Goal: Register for event/course

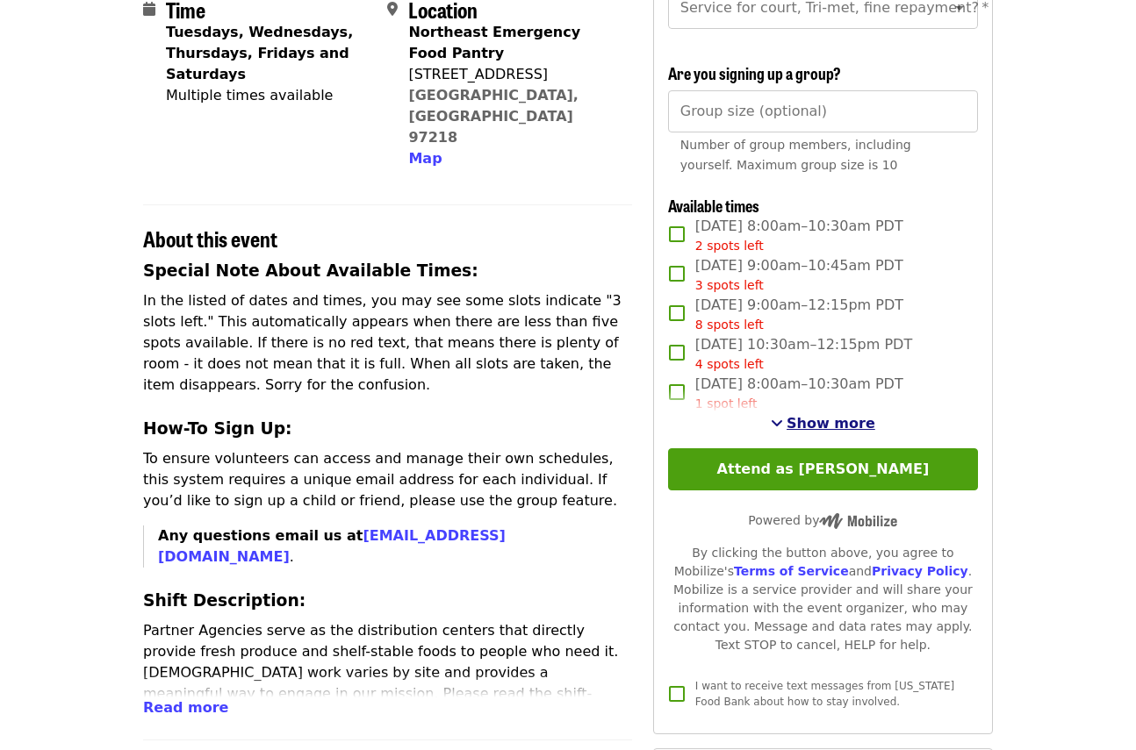
scroll to position [427, 0]
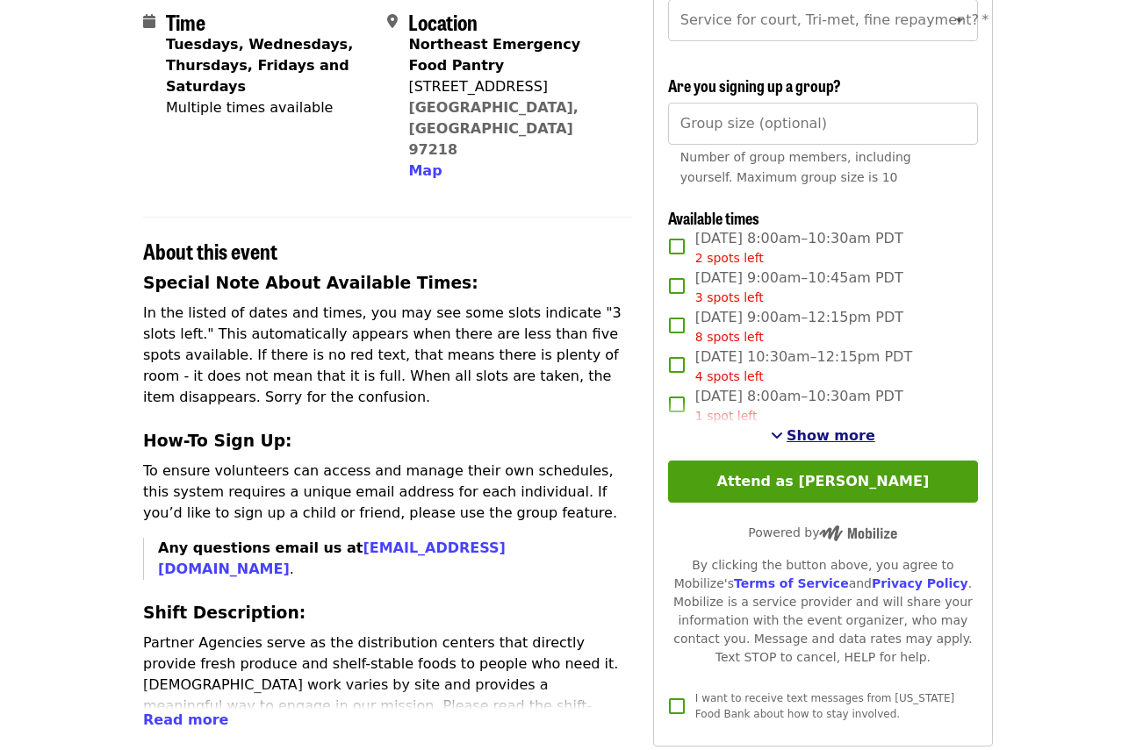
click at [844, 436] on span "Show more" at bounding box center [830, 435] width 89 height 17
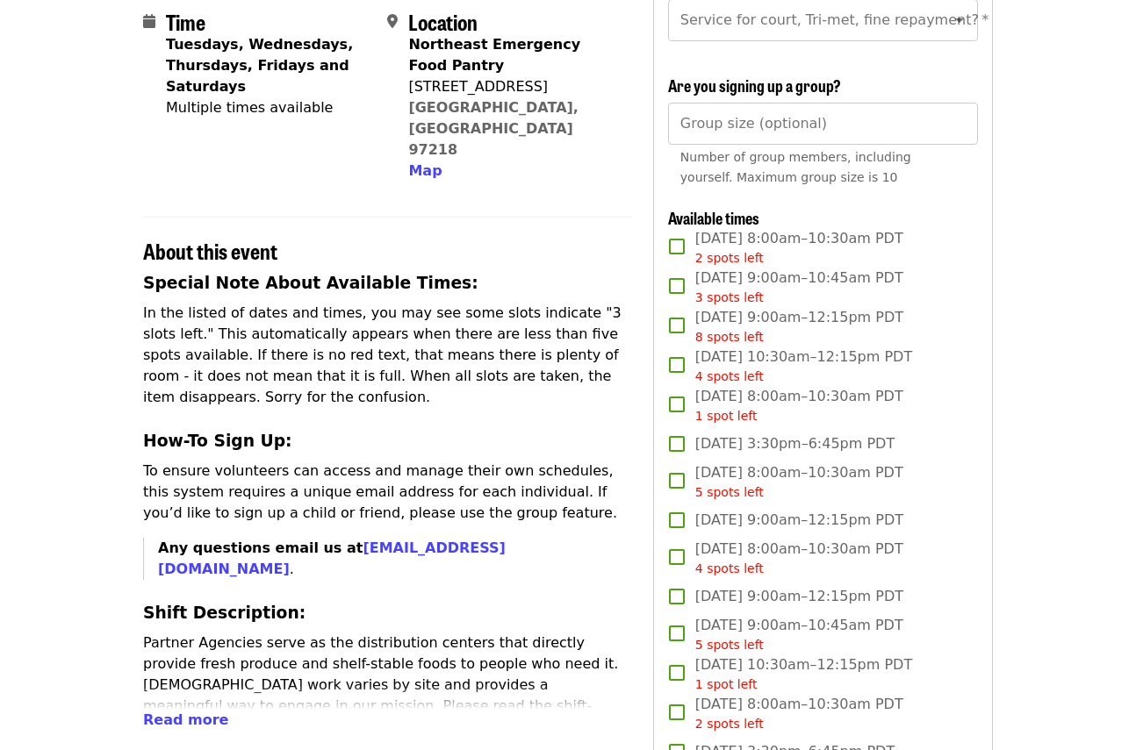
click at [801, 320] on span "[DATE] 9:00am–12:15pm PDT 8 spots left" at bounding box center [799, 326] width 208 height 39
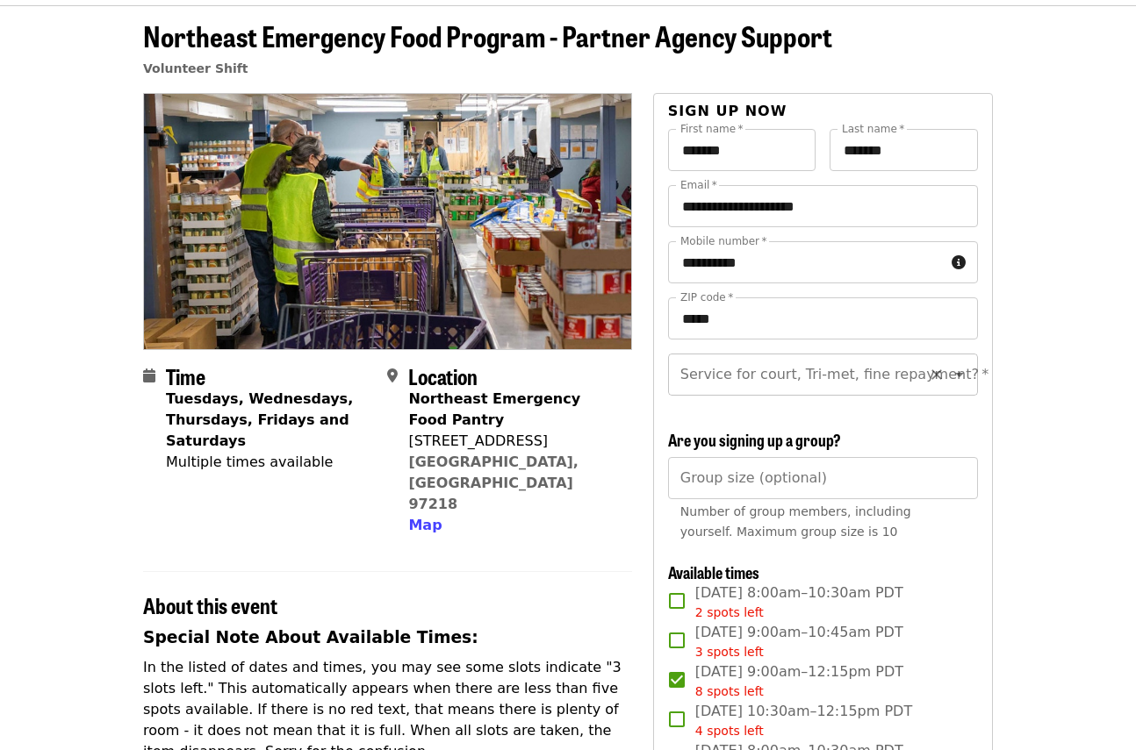
scroll to position [72, 0]
click at [808, 385] on input "Service for court, Tri-met, fine repayment?   *" at bounding box center [801, 374] width 239 height 33
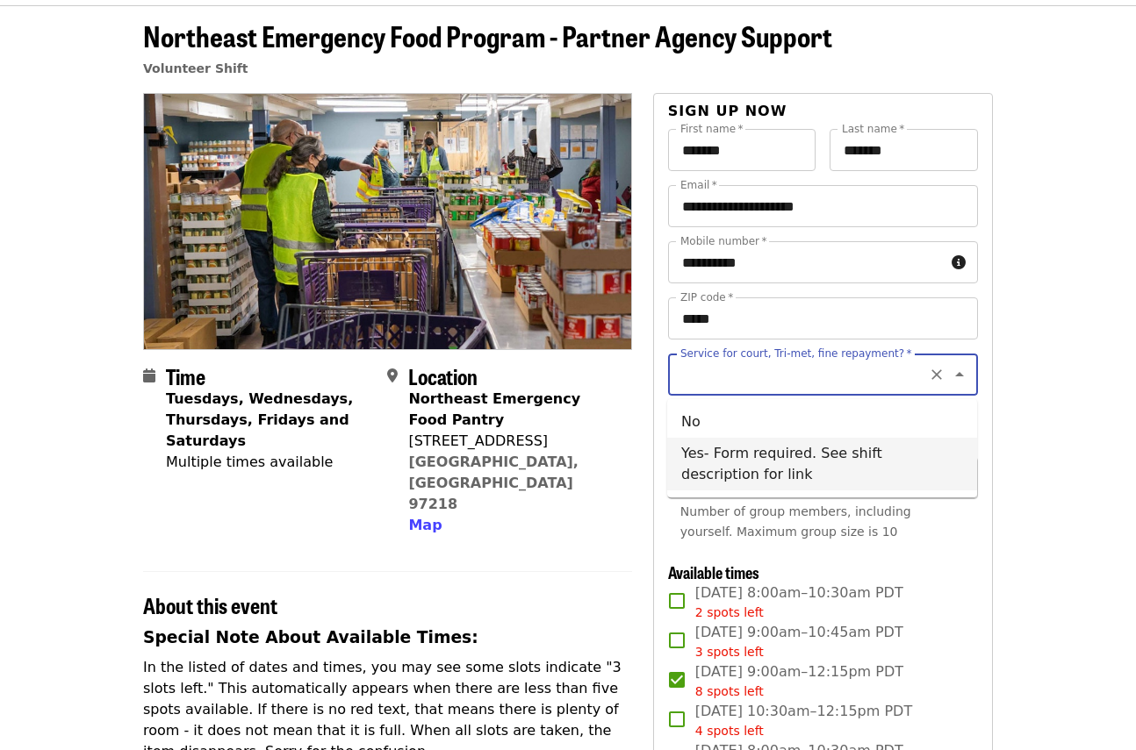
click at [808, 439] on li "Yes- Form required. See shift description for link" at bounding box center [822, 464] width 310 height 53
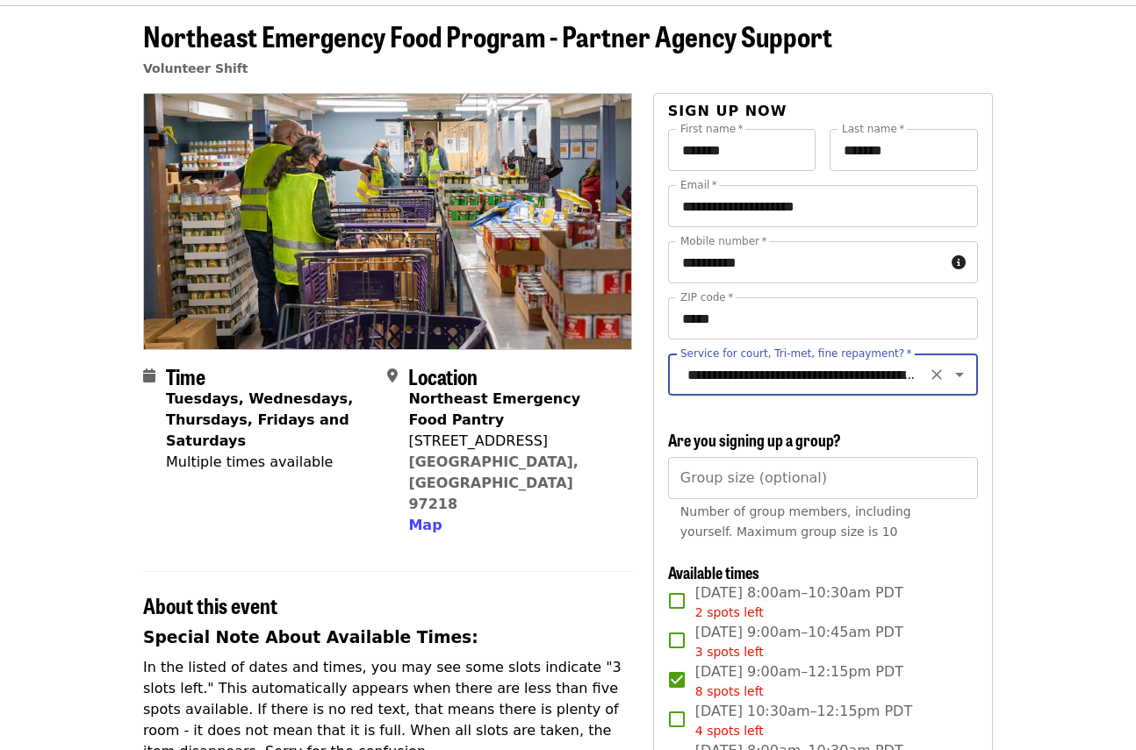
click at [825, 376] on input "**********" at bounding box center [801, 374] width 239 height 33
click at [814, 420] on li "No" at bounding box center [822, 422] width 310 height 32
type input "**"
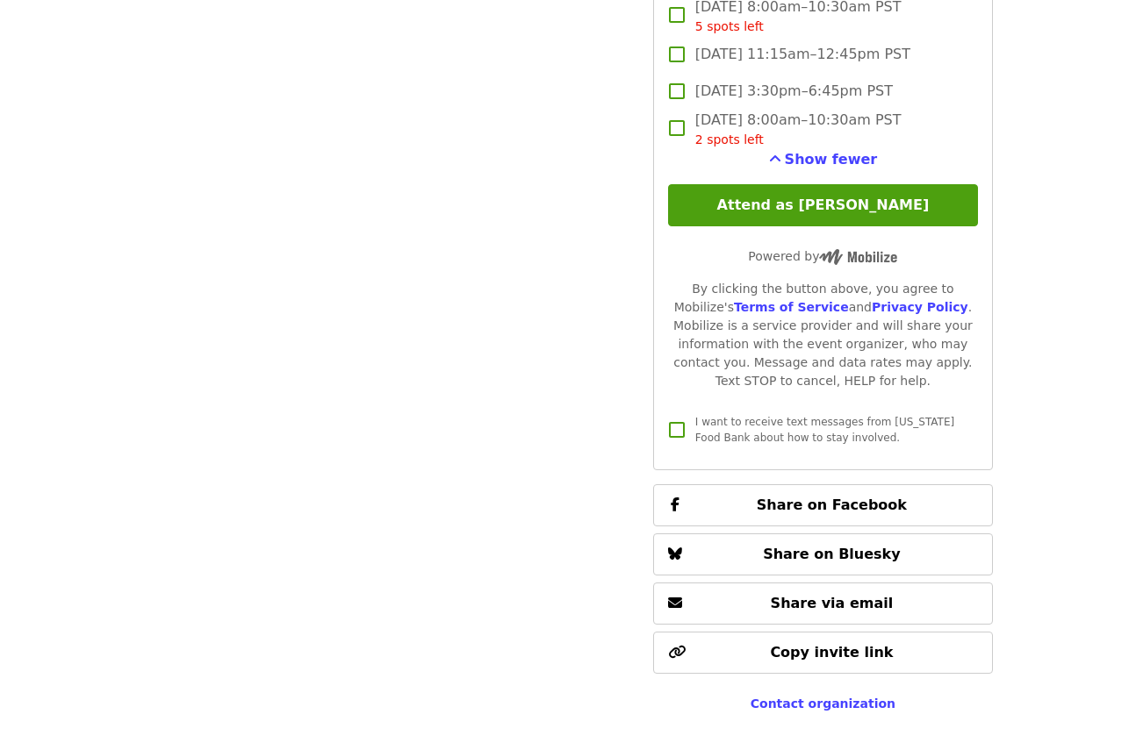
scroll to position [3887, 0]
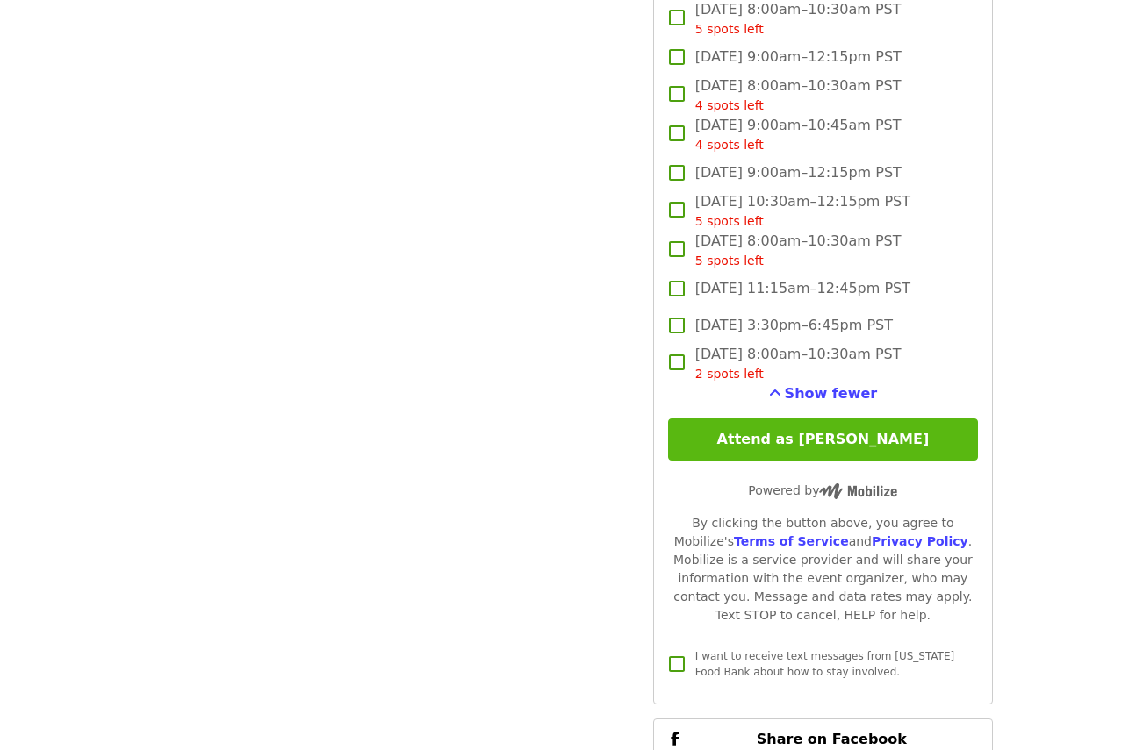
click at [825, 458] on button "Attend as [PERSON_NAME]" at bounding box center [823, 440] width 310 height 42
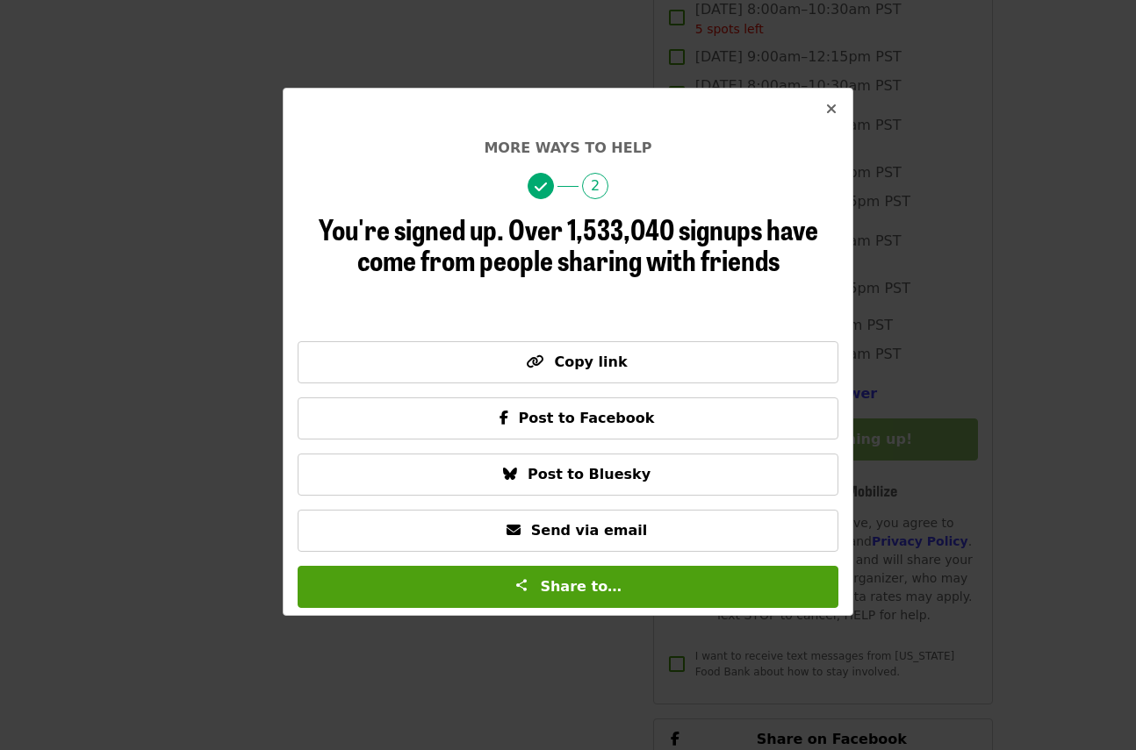
click at [574, 78] on div "More ways to help 2 You're signed up. Over 1,533,040 signups have come from peo…" at bounding box center [568, 375] width 1136 height 750
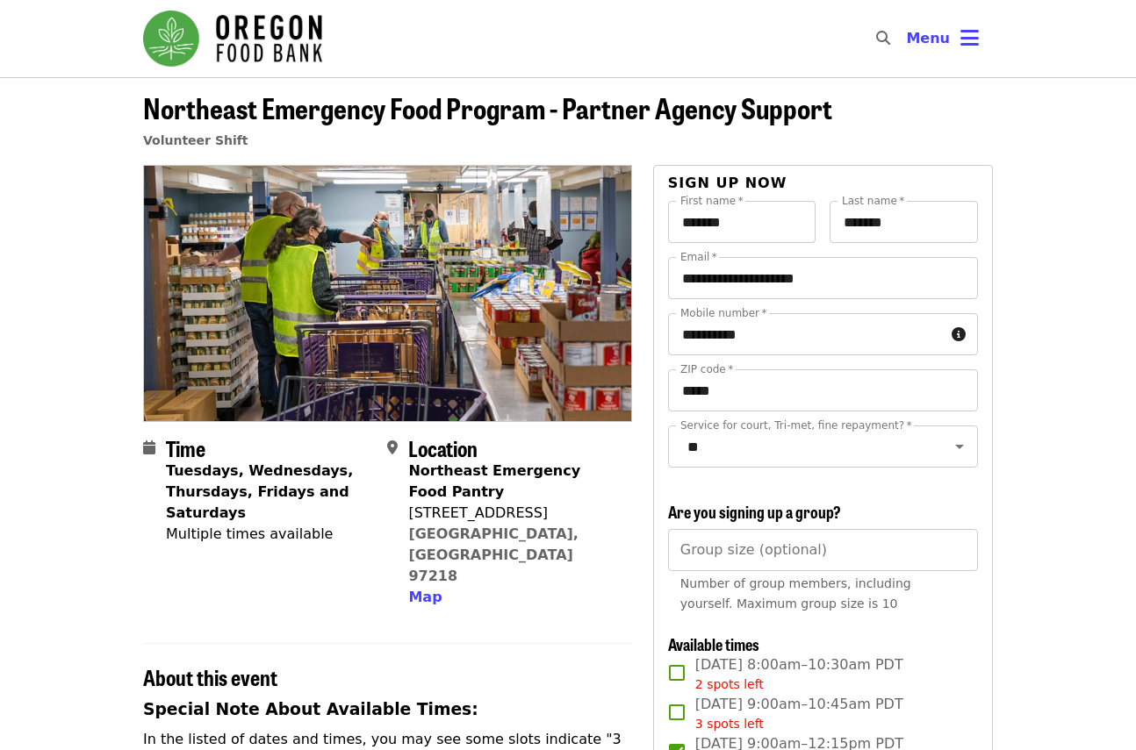
scroll to position [0, 0]
click at [219, 32] on img "Main navigation" at bounding box center [232, 39] width 179 height 56
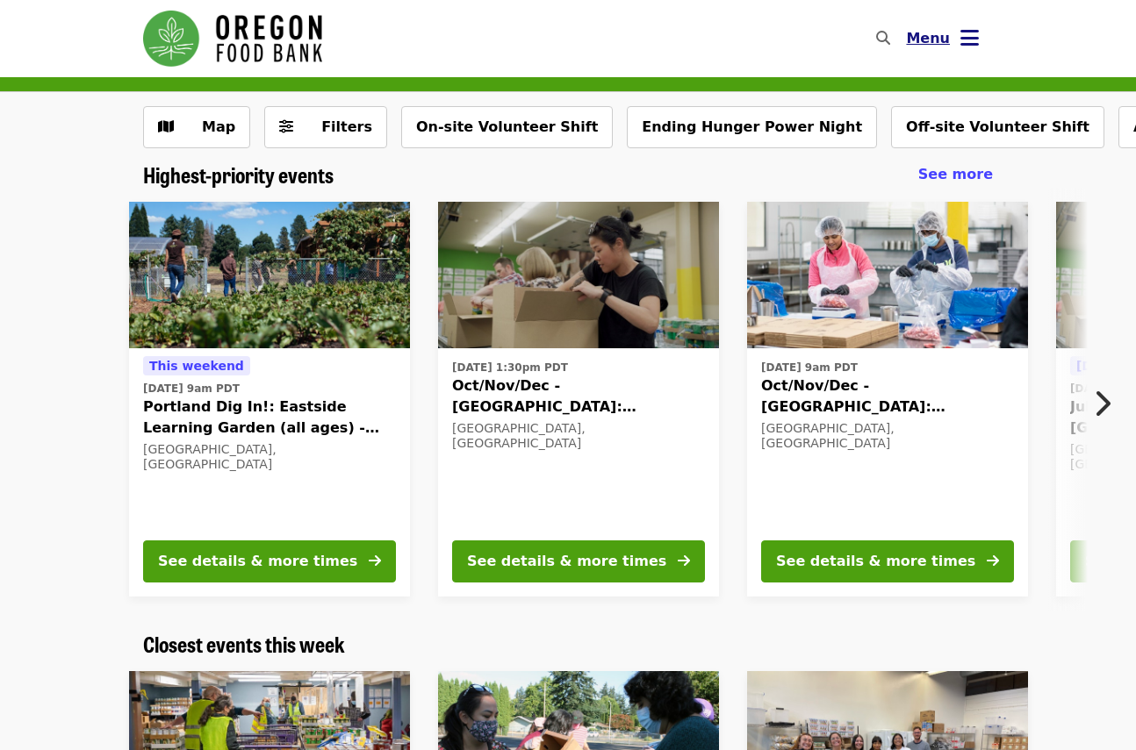
click at [957, 41] on button "Menu" at bounding box center [942, 39] width 101 height 42
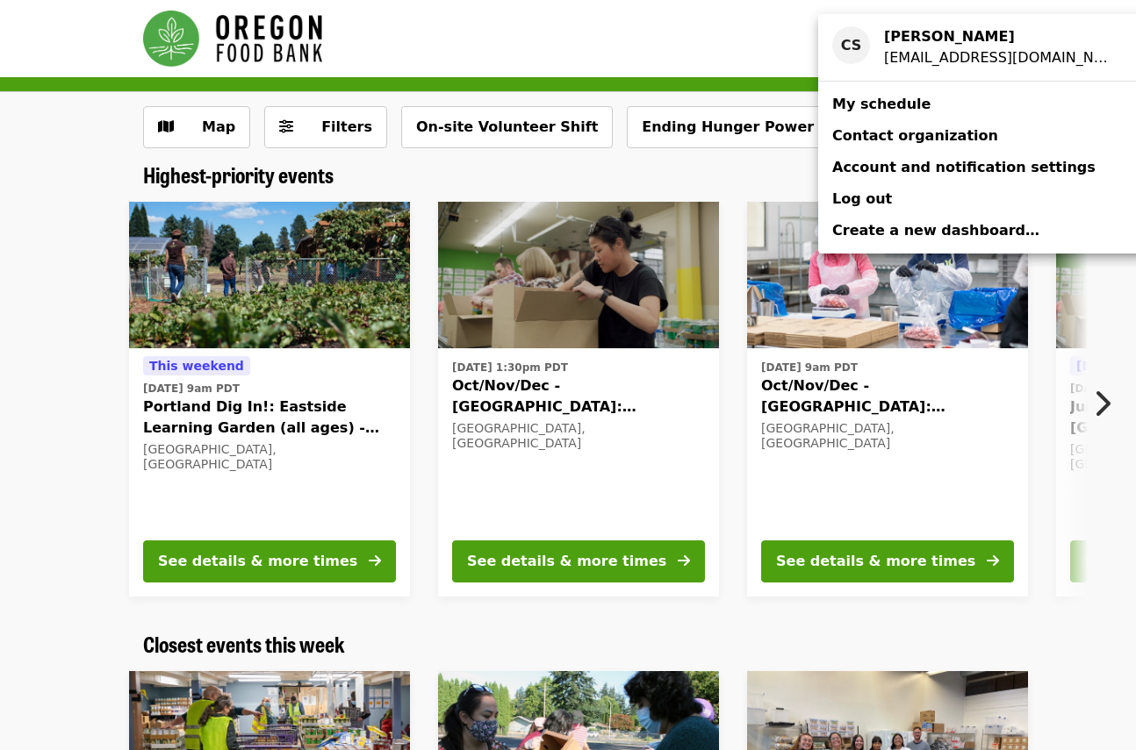
click at [645, 32] on div "Account menu" at bounding box center [568, 375] width 1136 height 750
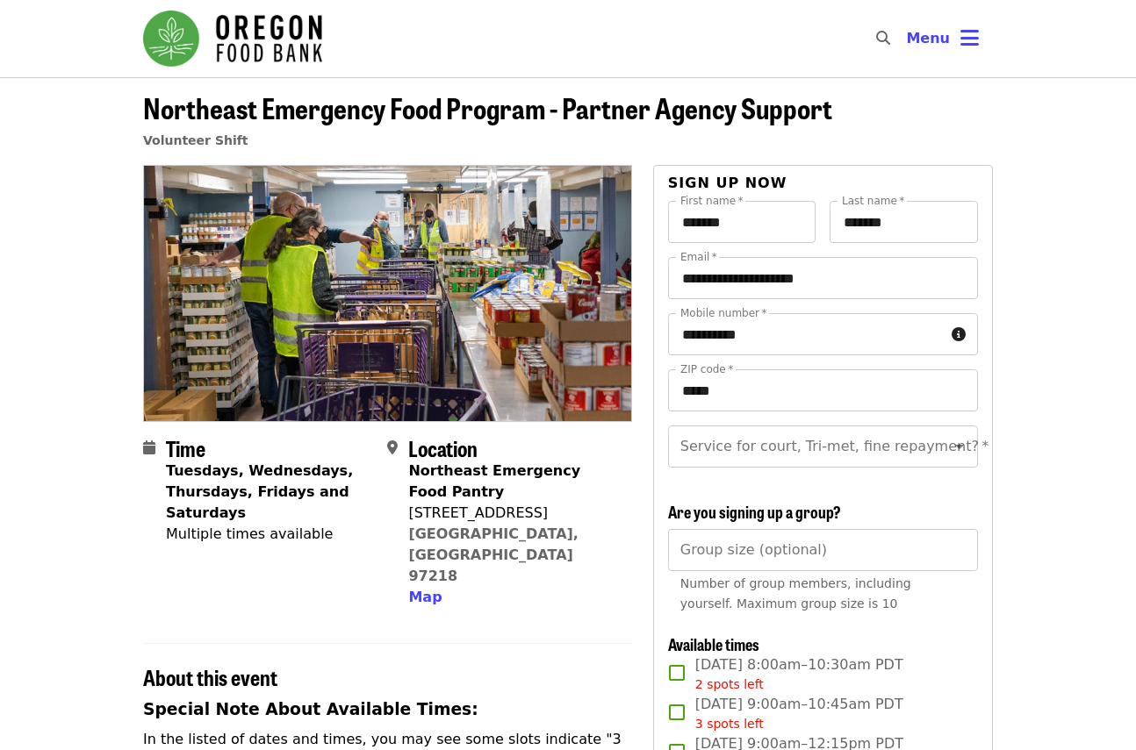
click at [260, 17] on img "Main navigation" at bounding box center [232, 39] width 179 height 56
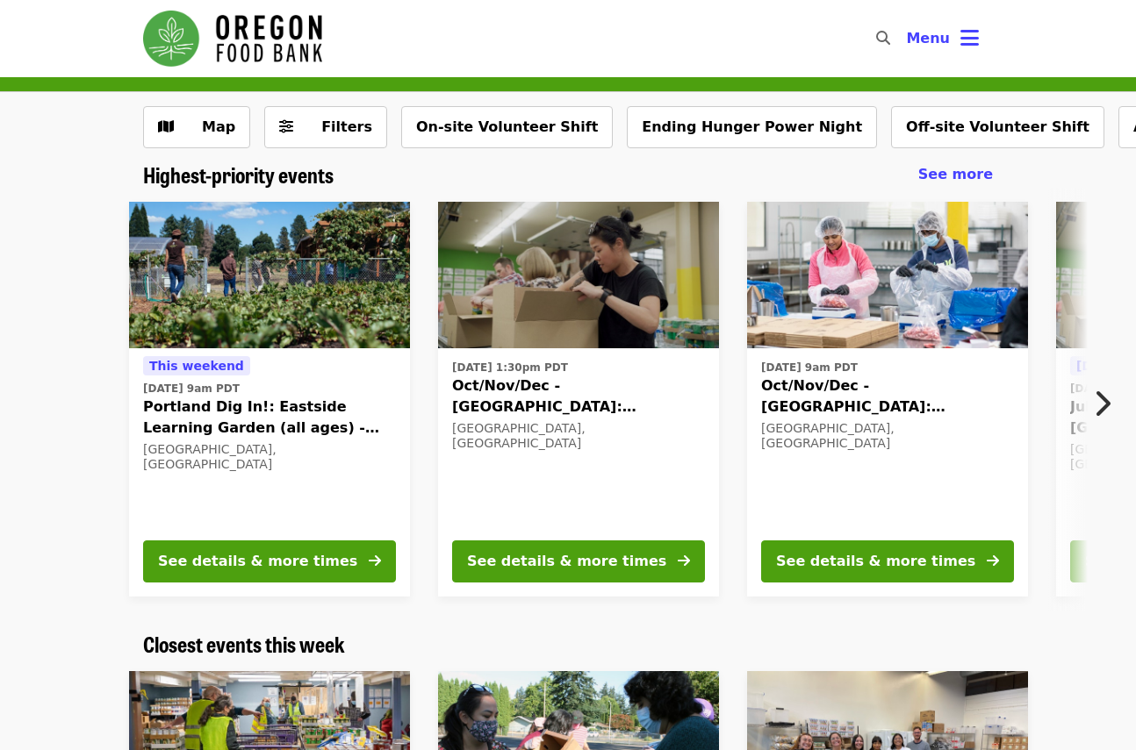
click at [523, 390] on span "Oct/Nov/Dec - [GEOGRAPHIC_DATA]: Repack/Sort (age [DEMOGRAPHIC_DATA]+)" at bounding box center [578, 397] width 253 height 42
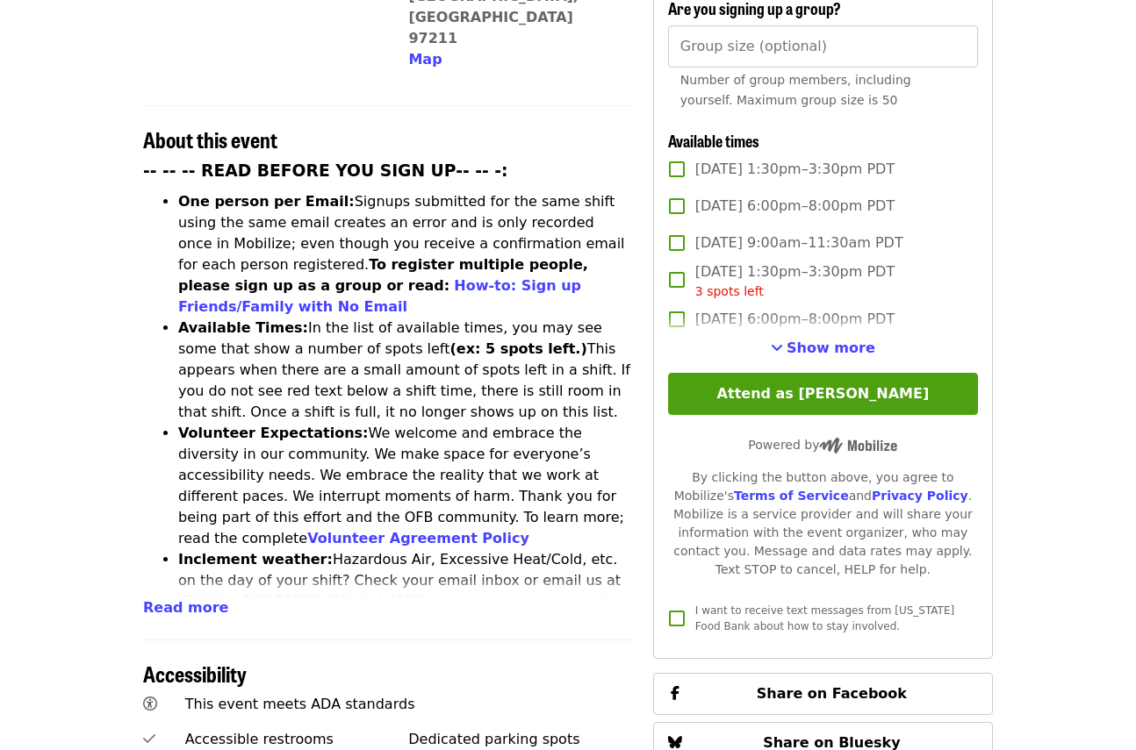
scroll to position [597, 0]
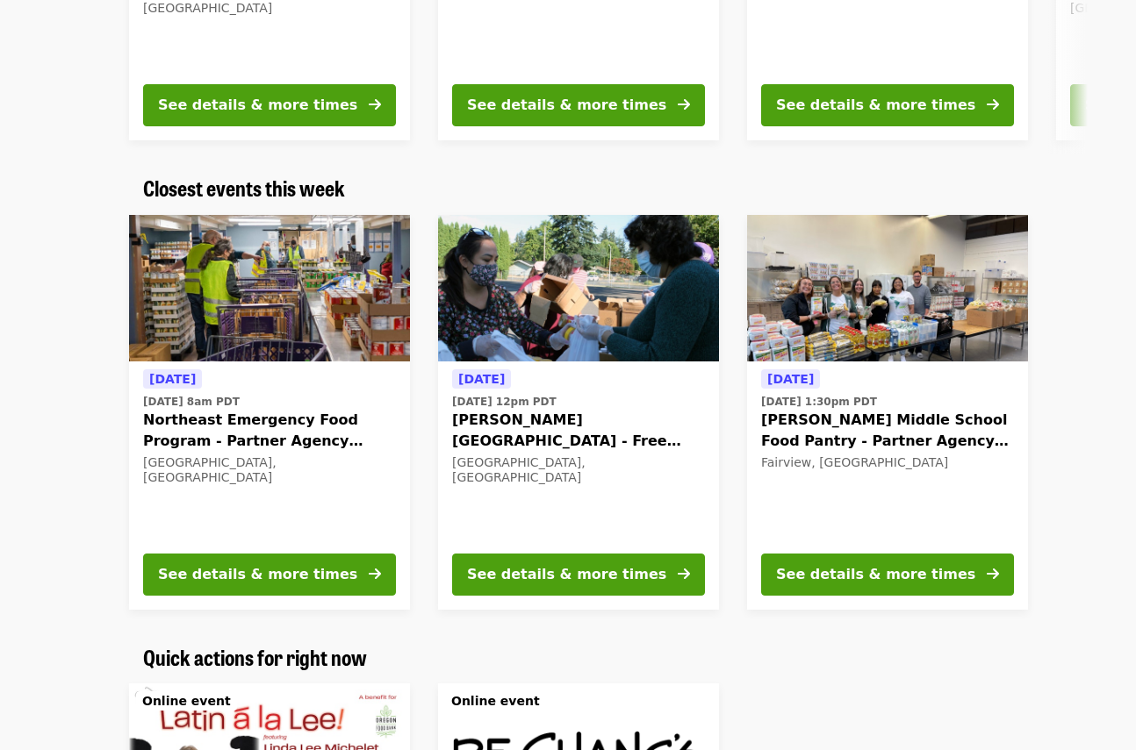
scroll to position [461, 0]
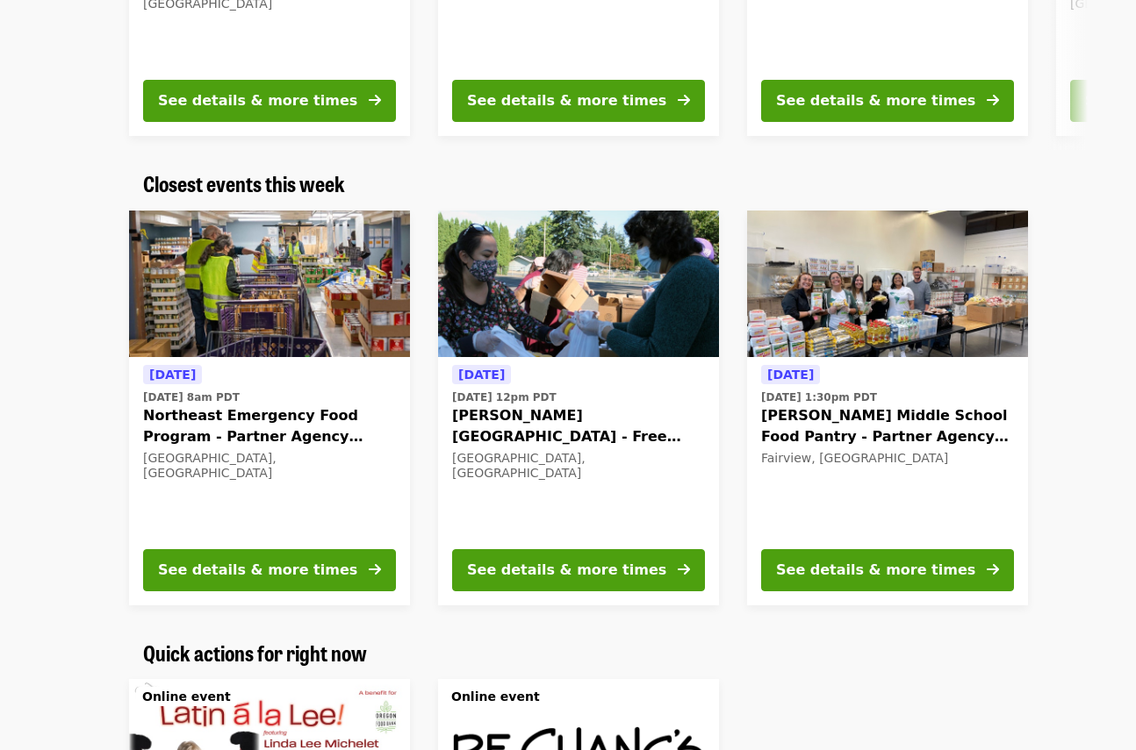
click at [494, 413] on span "[PERSON_NAME][GEOGRAPHIC_DATA] - Free Food Market (16+)" at bounding box center [578, 427] width 253 height 42
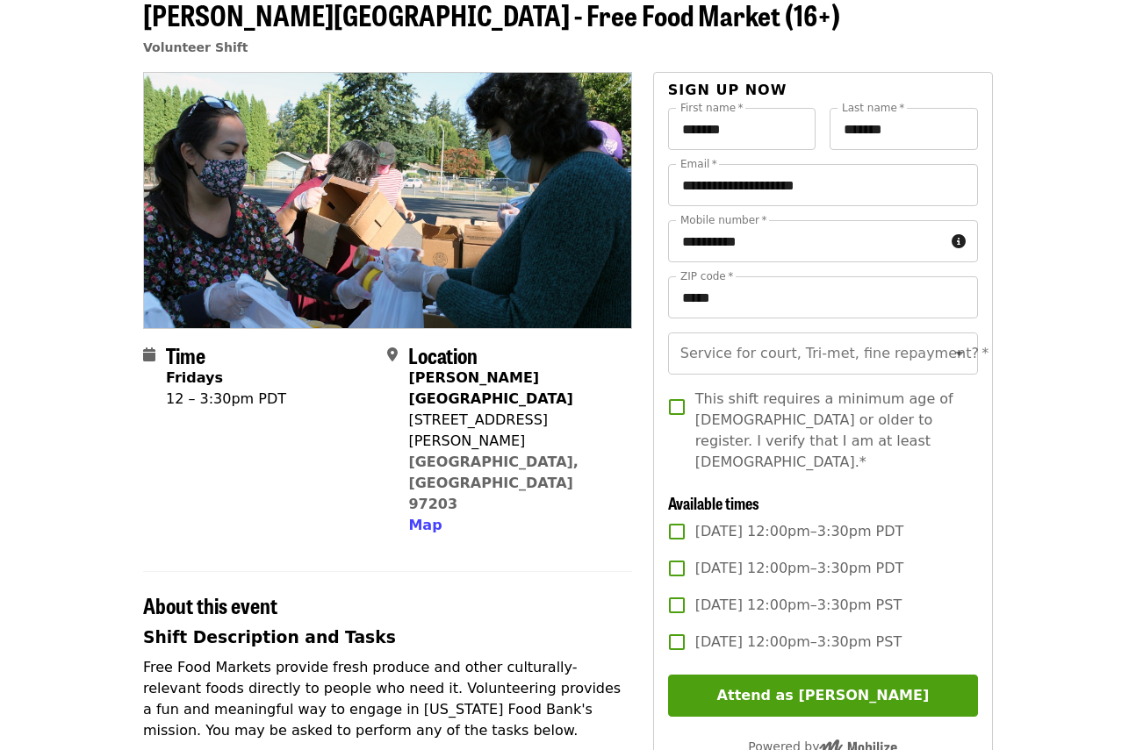
scroll to position [94, 0]
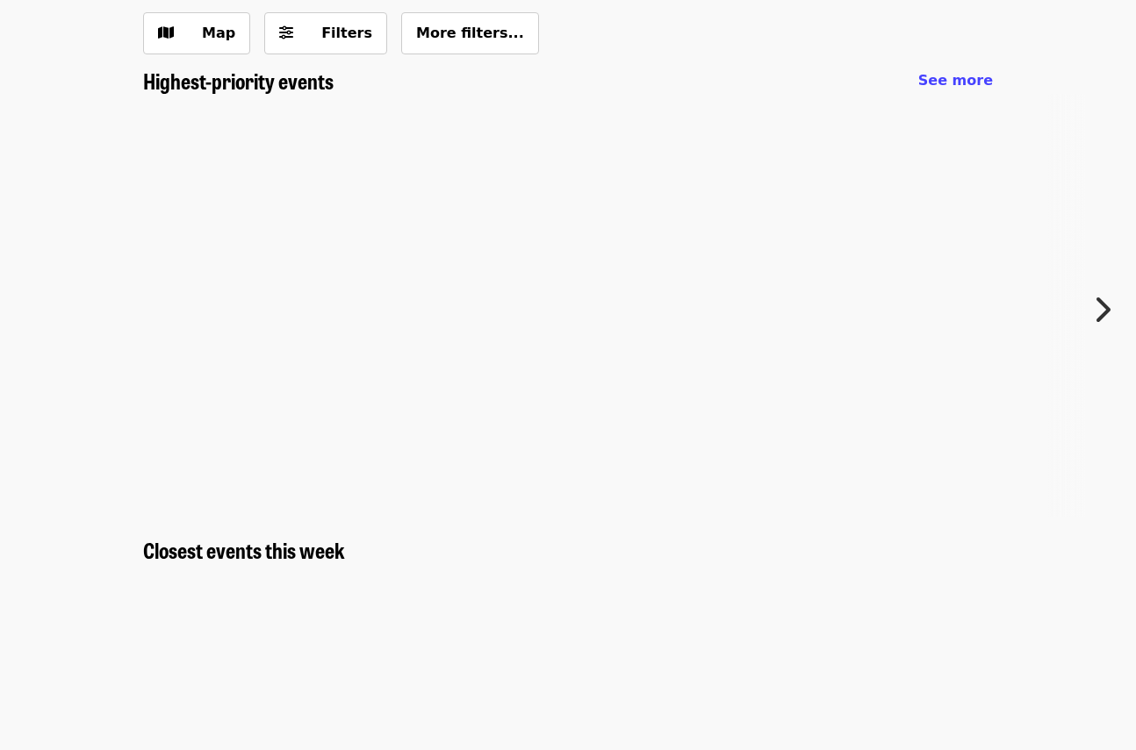
scroll to position [461, 0]
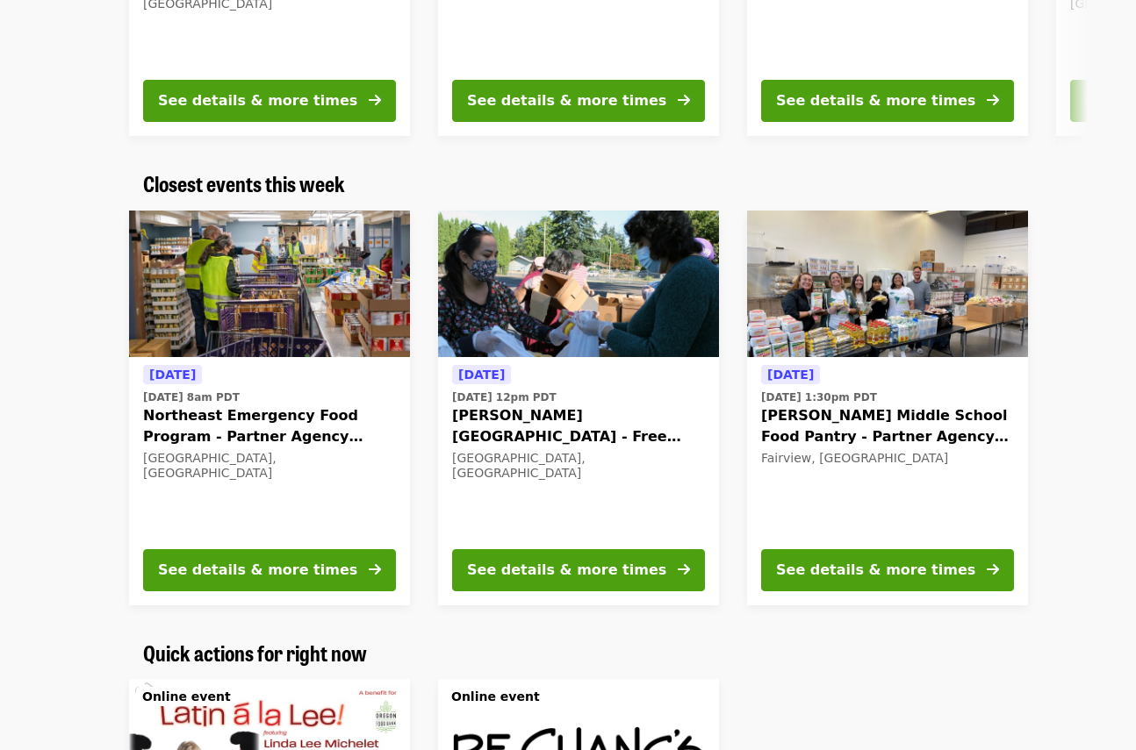
click at [816, 425] on span "[PERSON_NAME] Middle School Food Pantry - Partner Agency Support" at bounding box center [887, 427] width 253 height 42
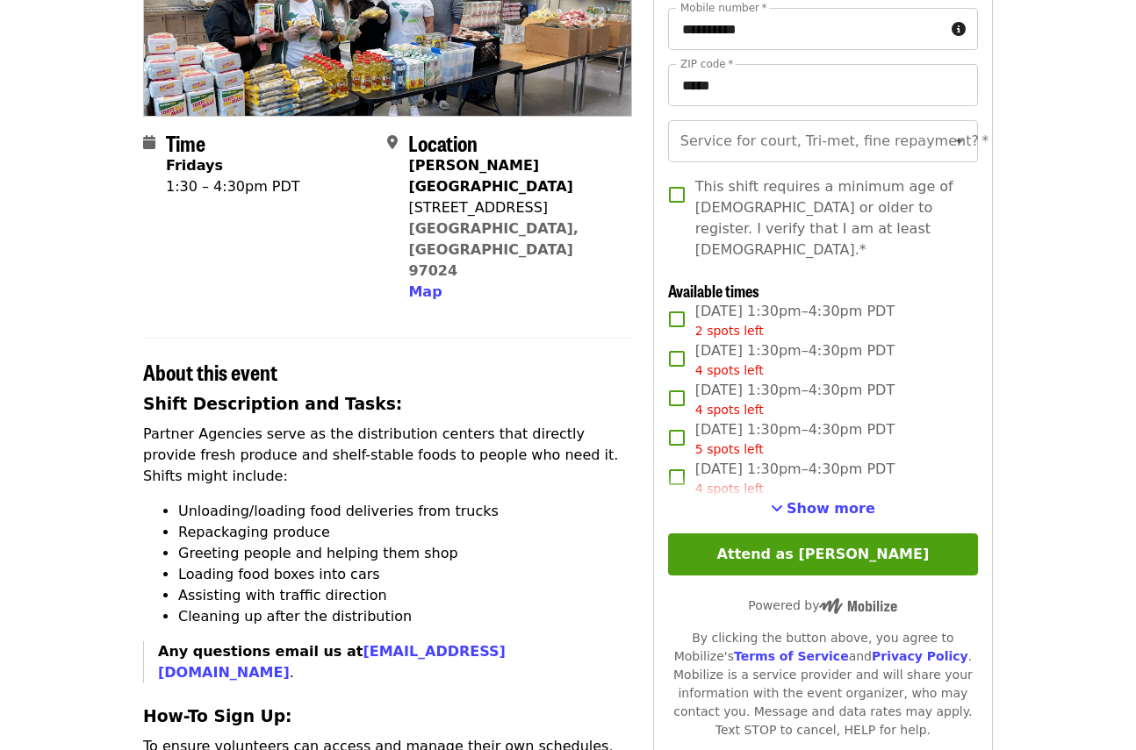
scroll to position [579, 0]
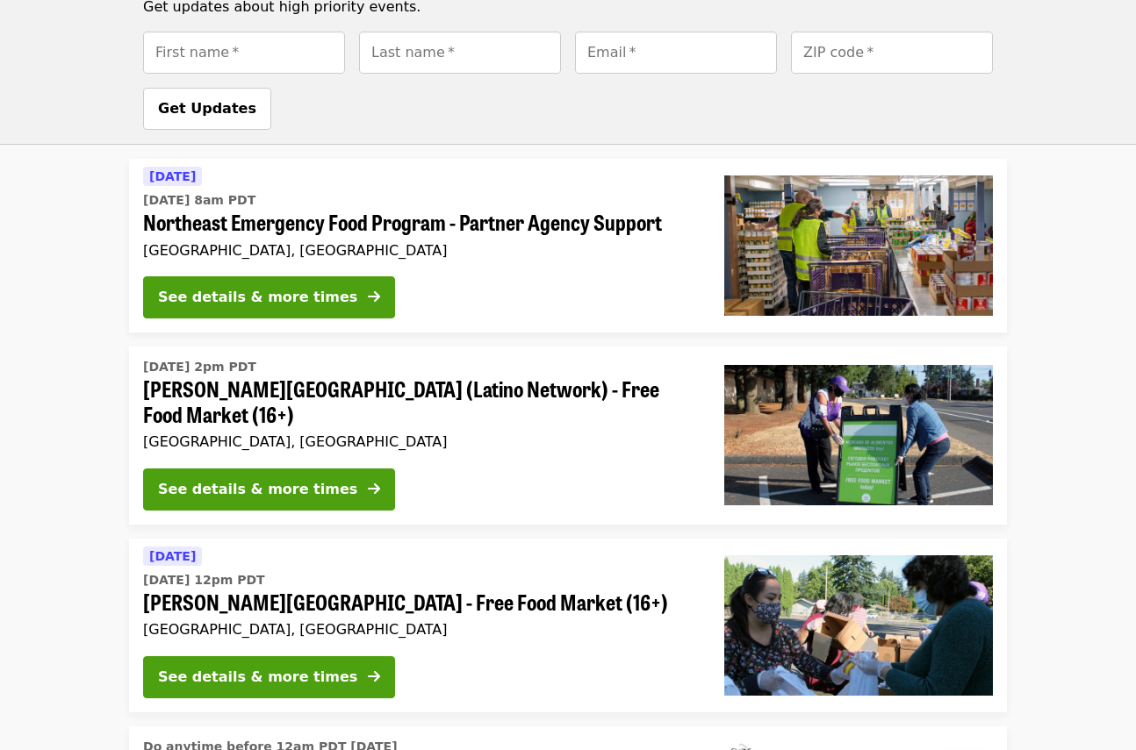
scroll to position [2885, 0]
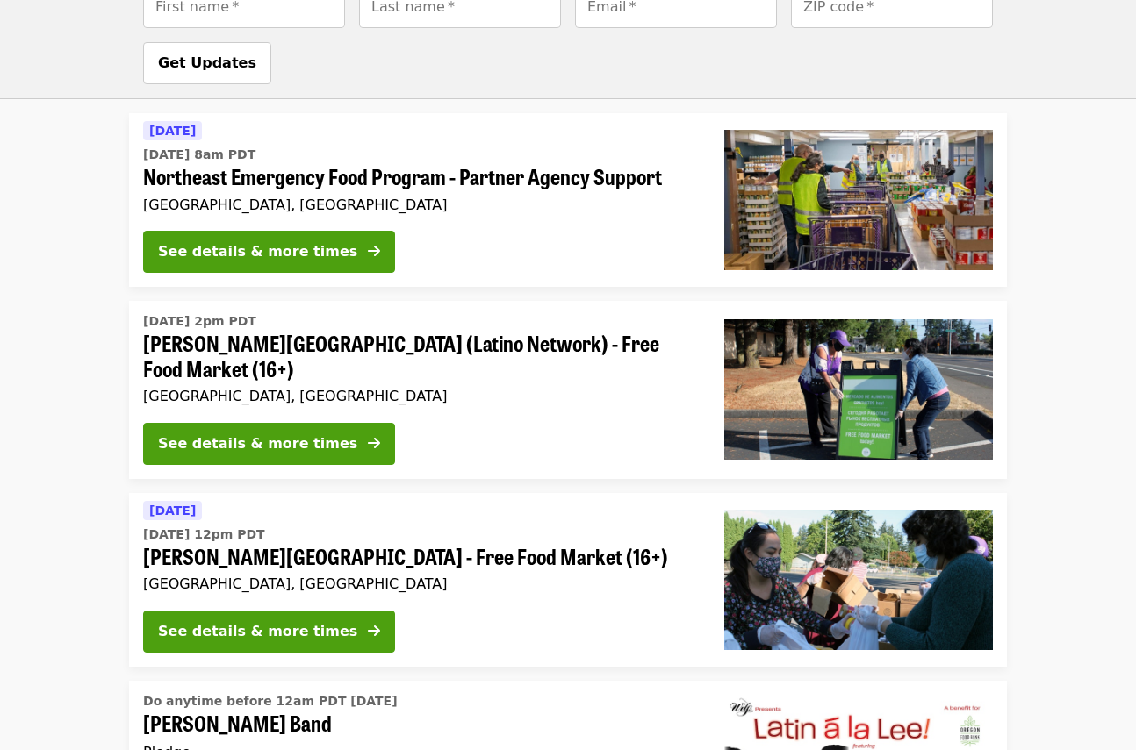
click at [492, 388] on div "[GEOGRAPHIC_DATA], [GEOGRAPHIC_DATA]" at bounding box center [419, 396] width 553 height 17
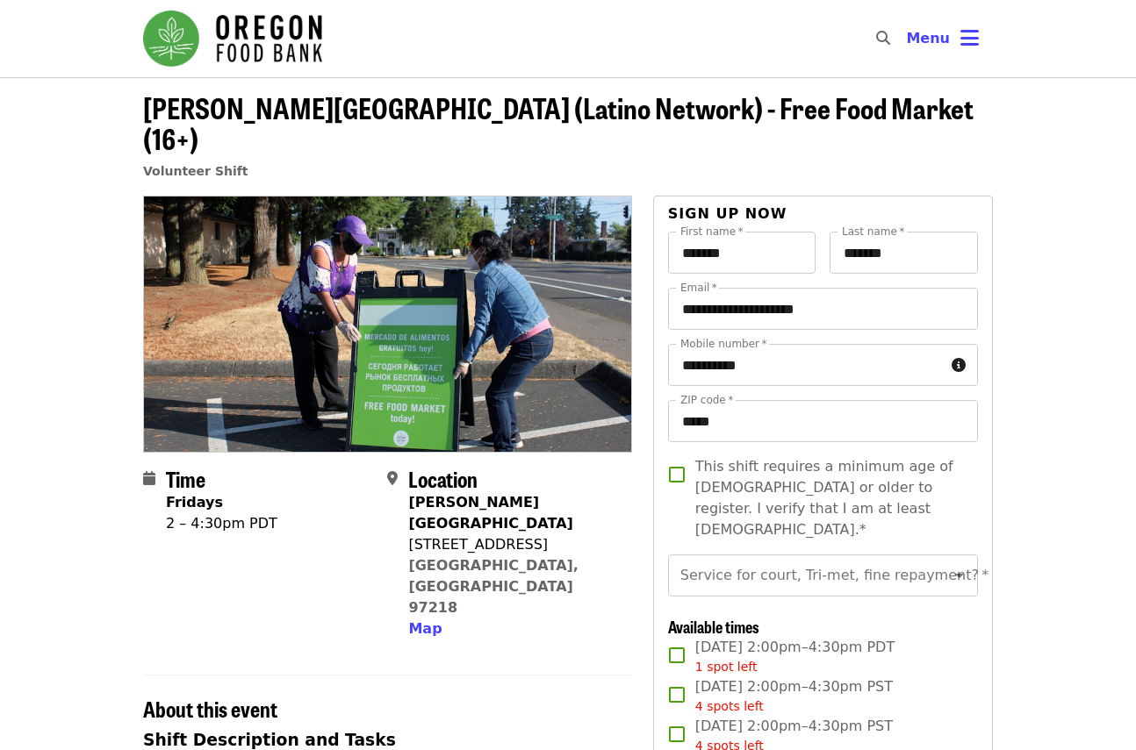
click at [479, 619] on div "Map" at bounding box center [512, 629] width 209 height 21
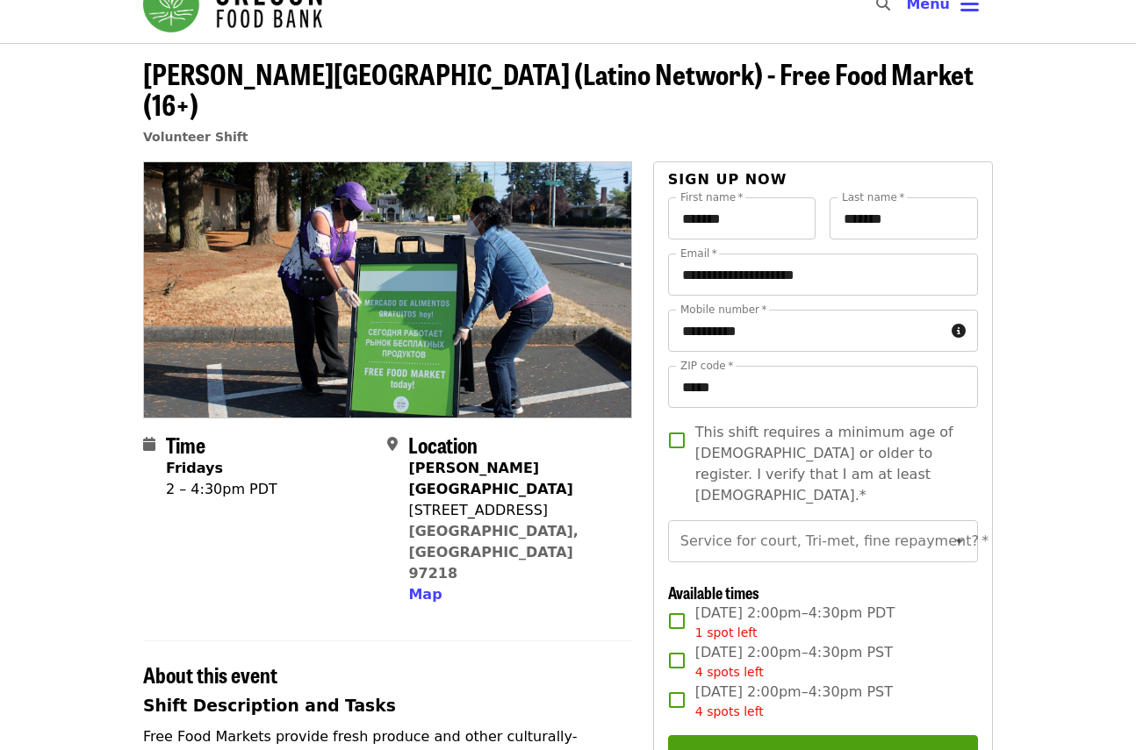
scroll to position [38, 0]
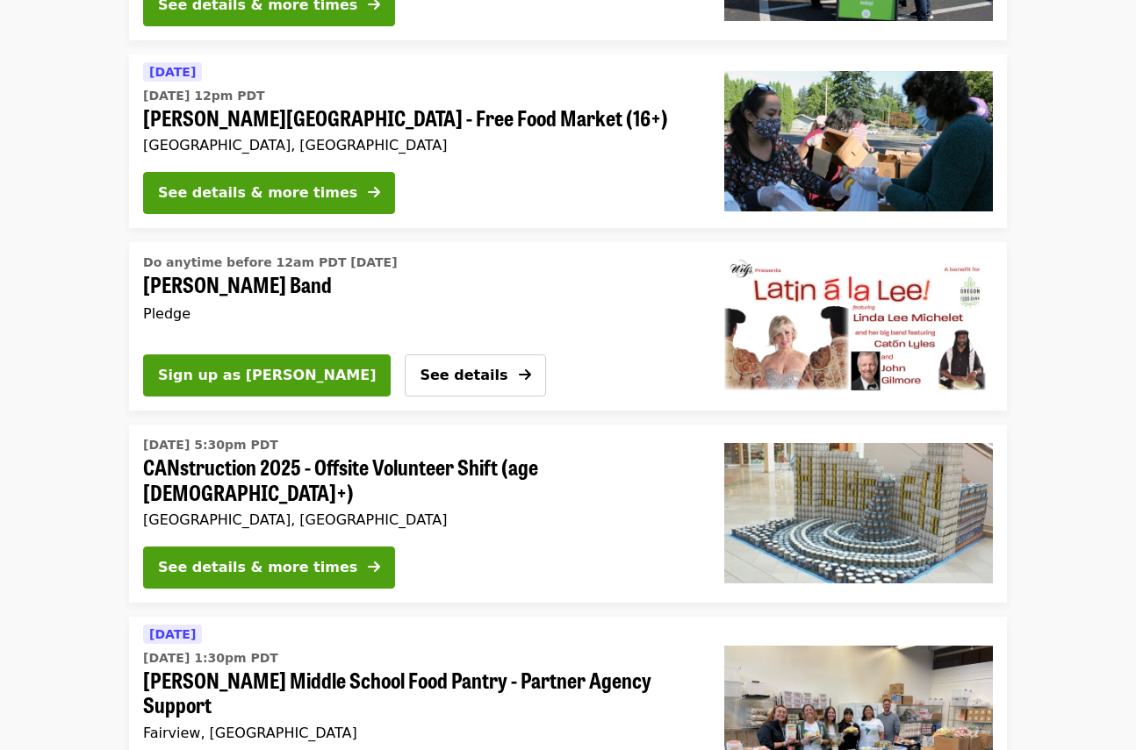
scroll to position [3333, 0]
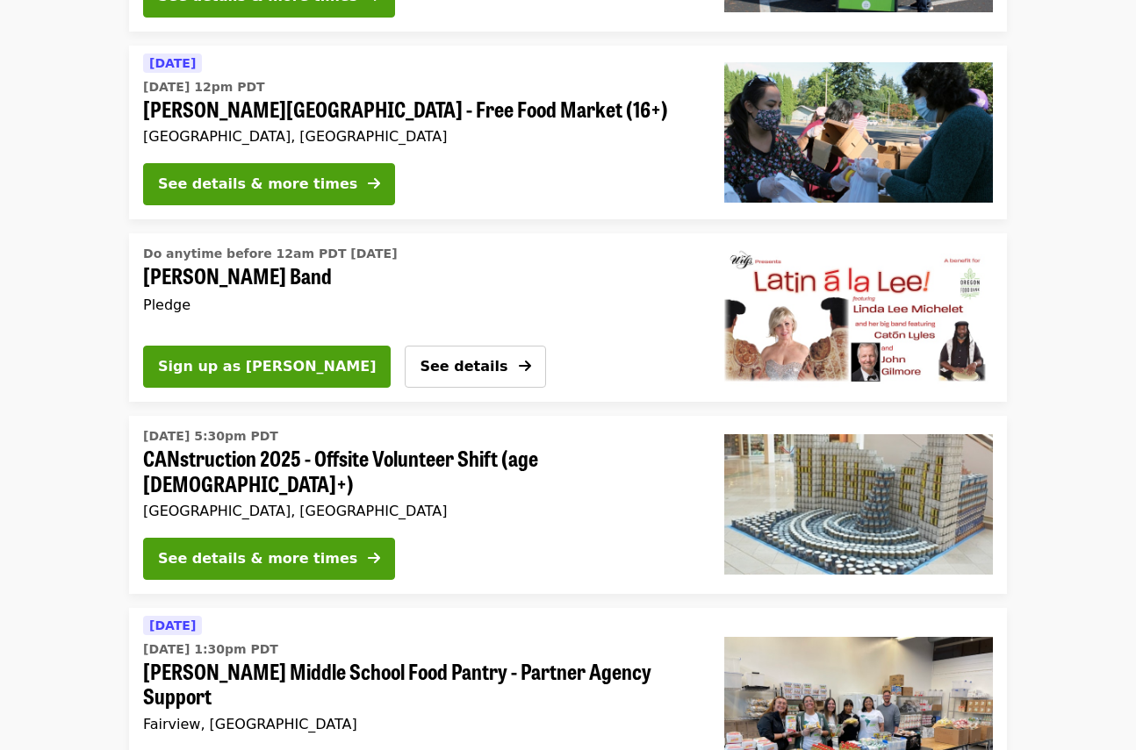
click at [395, 435] on div "[DATE] 5:30pm PDT CANstruction 2025 - Offsite Volunteer Shift (age [DEMOGRAPHIC…" at bounding box center [419, 473] width 553 height 101
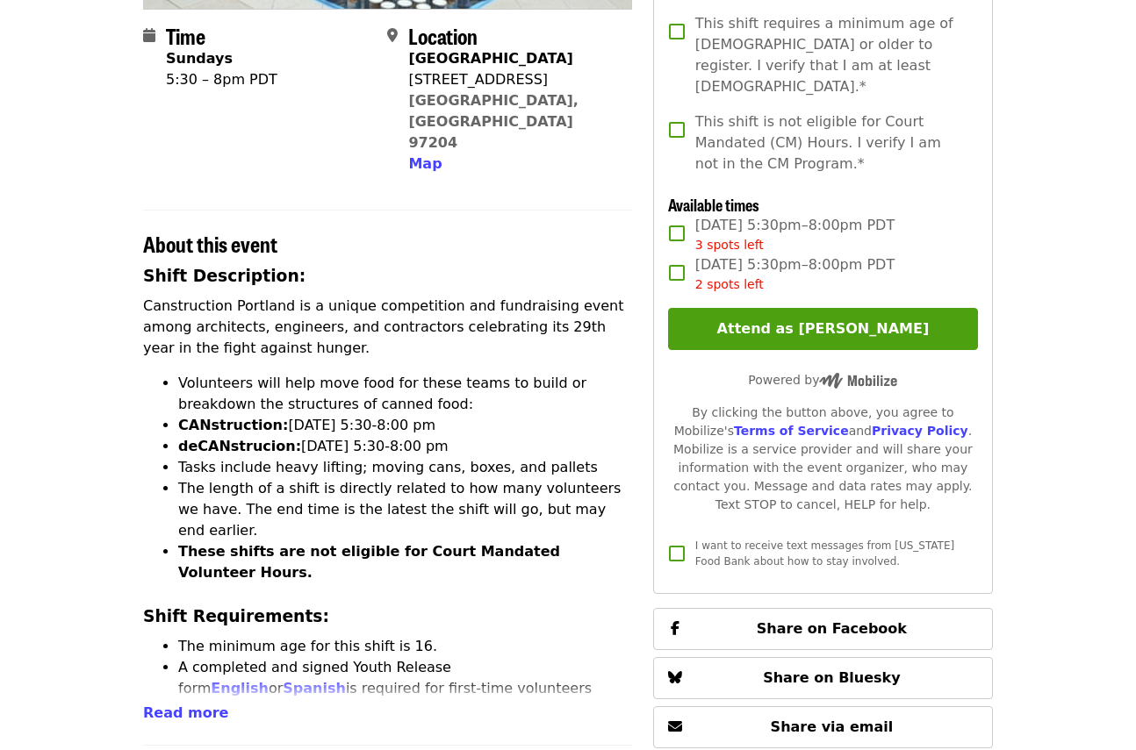
scroll to position [433, 0]
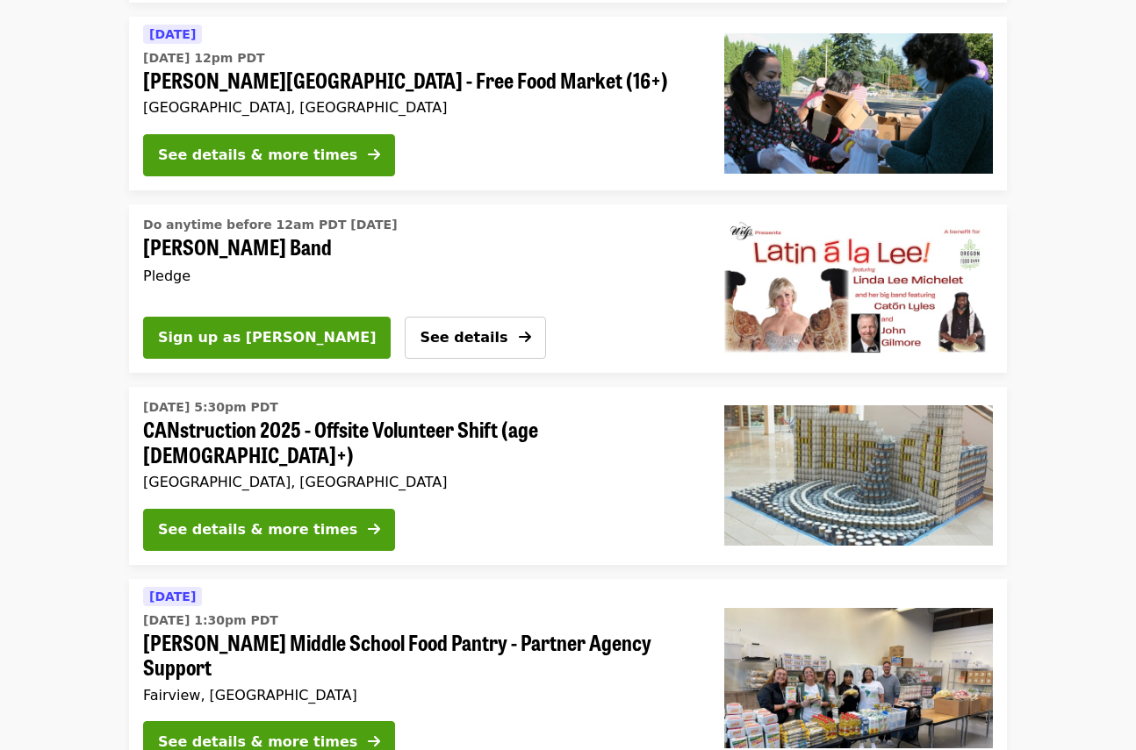
scroll to position [3375, 0]
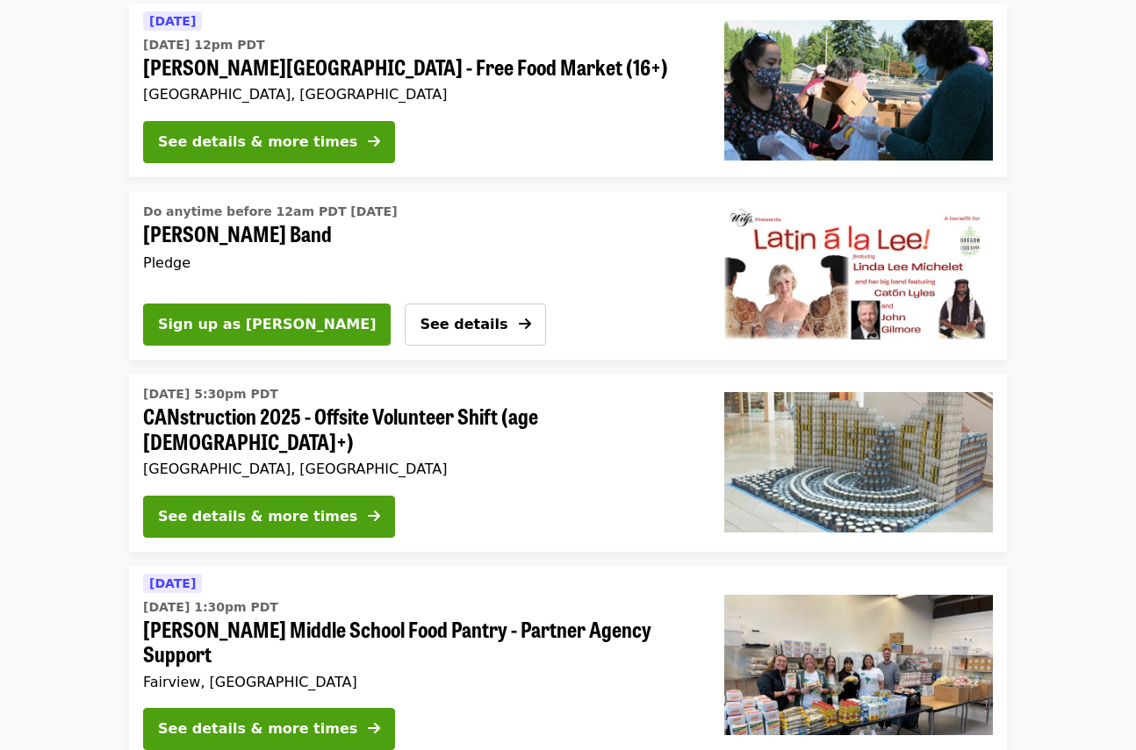
click at [334, 404] on span "CANstruction 2025 - Offsite Volunteer Shift (age [DEMOGRAPHIC_DATA]+)" at bounding box center [419, 429] width 553 height 51
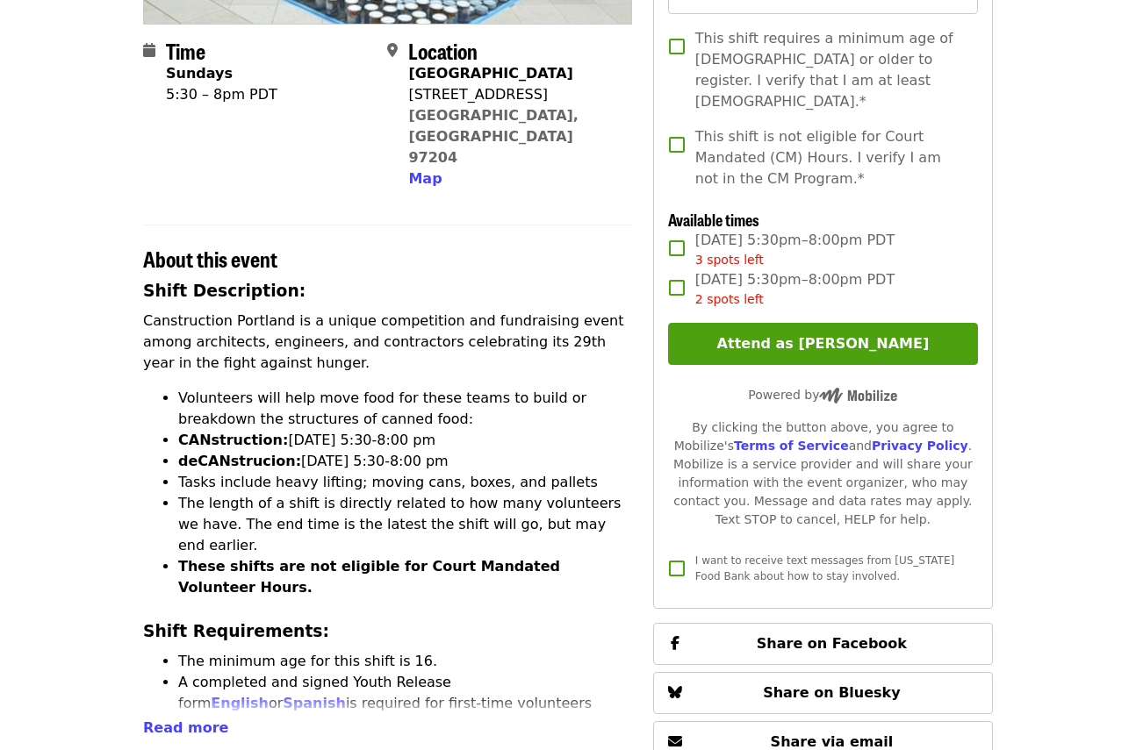
scroll to position [401, 0]
